Goal: Check status

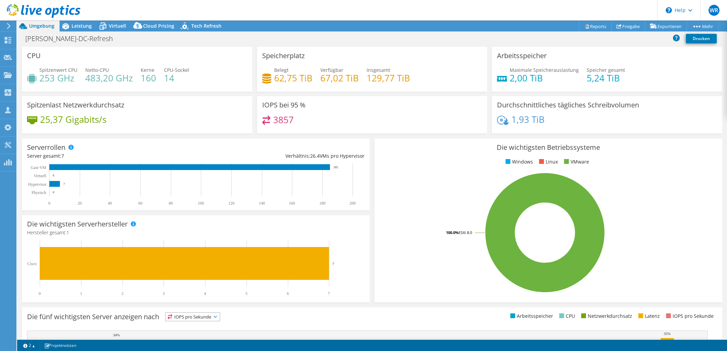
select select "USD"
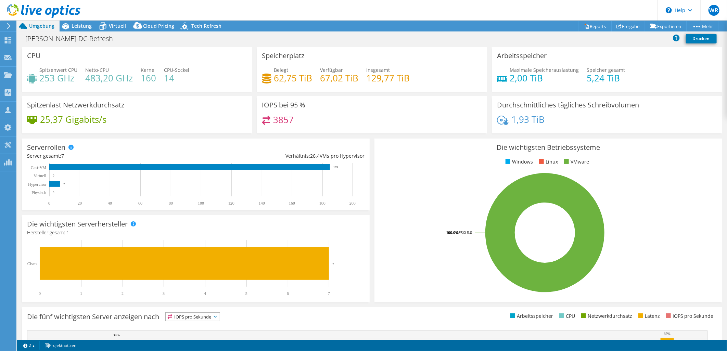
click at [37, 26] on span "Umgebung" at bounding box center [41, 26] width 25 height 6
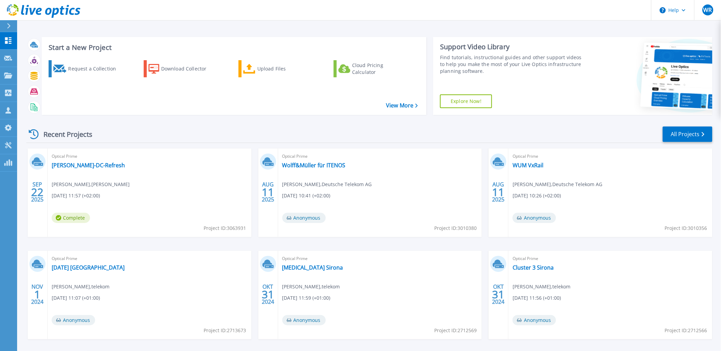
click at [100, 195] on span "[DATE] 11:57 (+02:00)" at bounding box center [76, 196] width 48 height 8
click at [66, 165] on link "[PERSON_NAME]-DC-Refresh" at bounding box center [88, 165] width 73 height 7
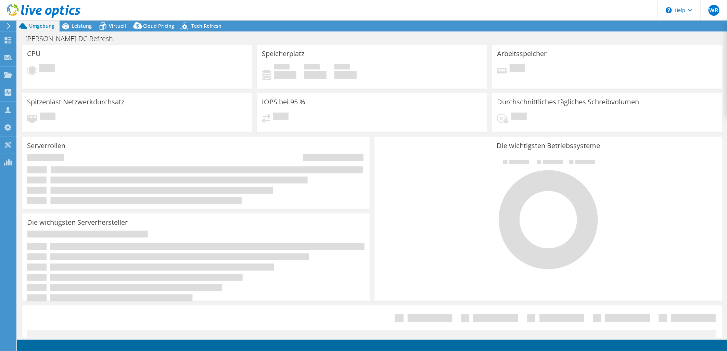
select select "USD"
